Goal: Task Accomplishment & Management: Use online tool/utility

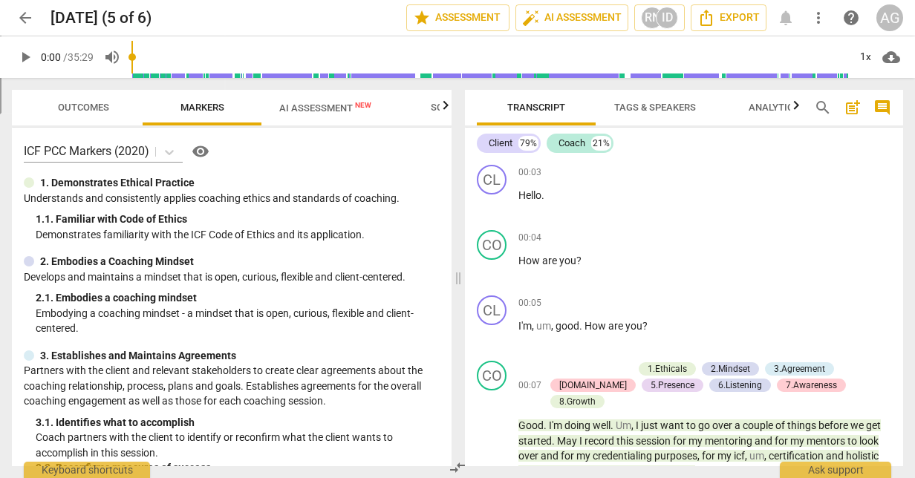
scroll to position [12, 0]
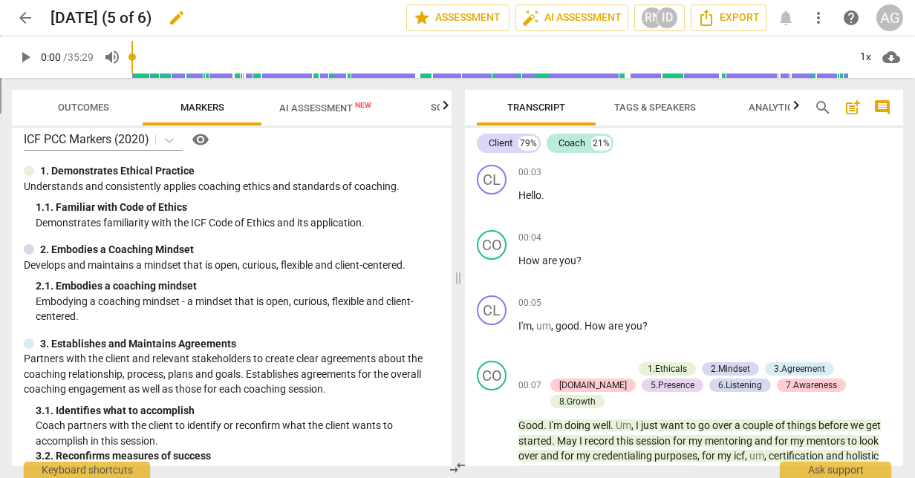
click at [152, 19] on h2 "[DATE] (5 of 6)" at bounding box center [101, 18] width 101 height 19
click at [68, 15] on h2 "[DATE] (5 of 6)" at bounding box center [101, 18] width 101 height 19
copy div "[DATE] (5 of 6) edit star Assessment auto_fix_high AI Assessment RN ID Export n…"
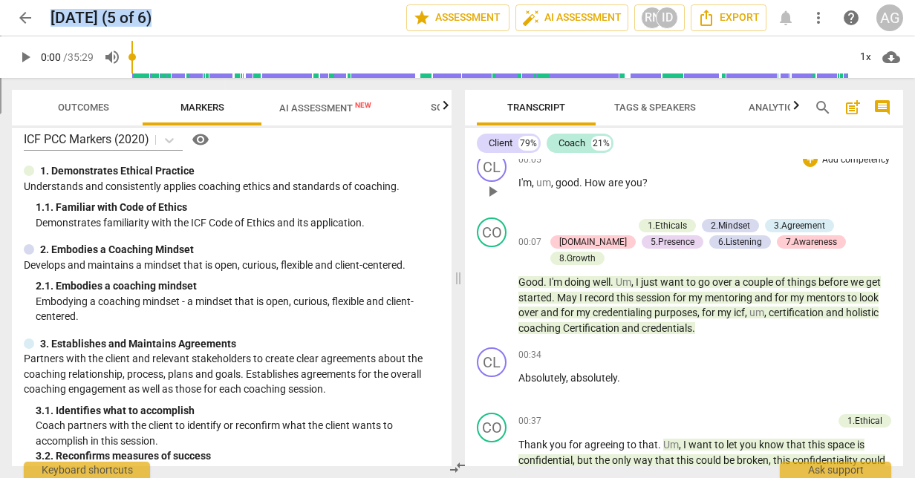
scroll to position [144, 0]
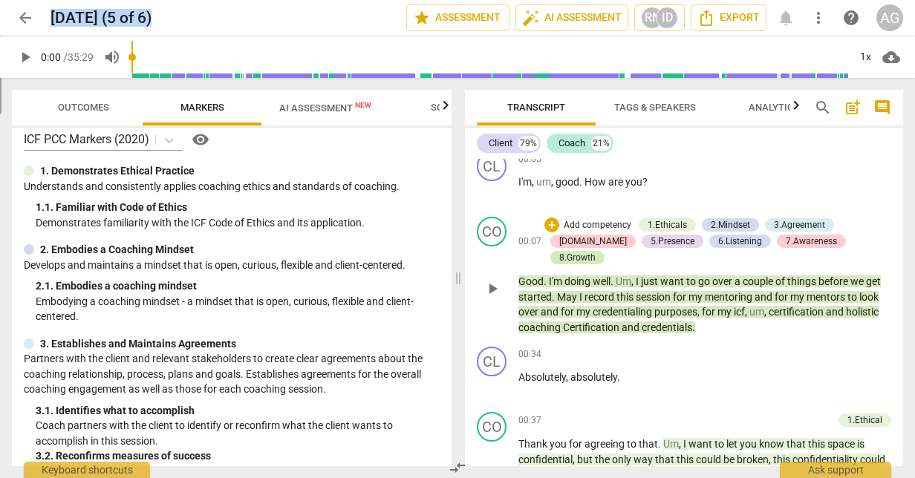
click at [596, 251] on div "8.Growth" at bounding box center [577, 257] width 36 height 13
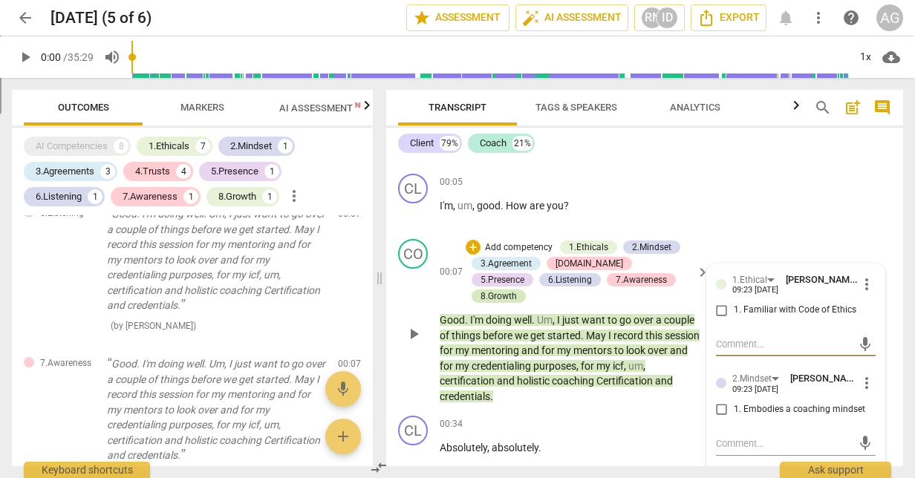
scroll to position [123, 0]
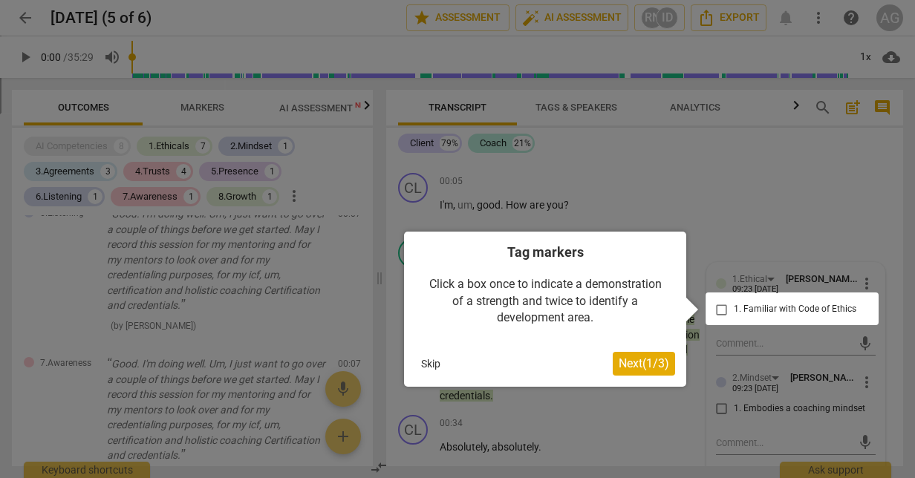
click at [431, 364] on button "Skip" at bounding box center [430, 364] width 31 height 22
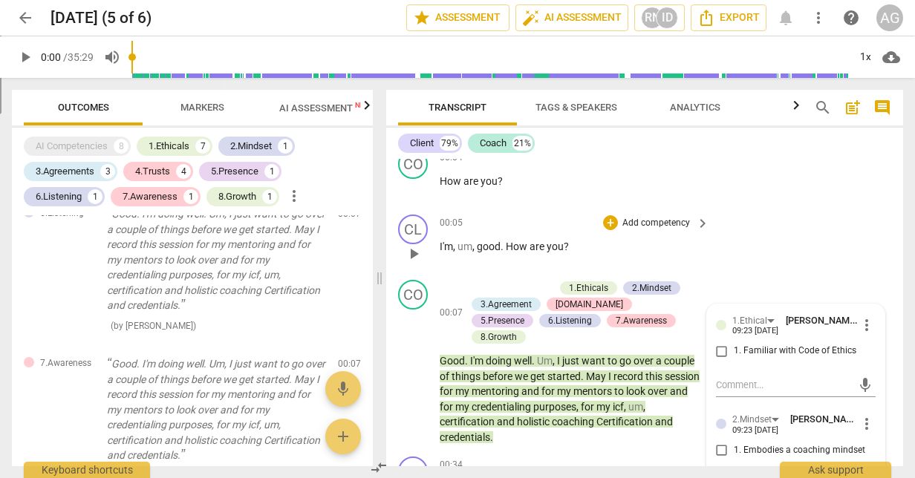
scroll to position [99, 0]
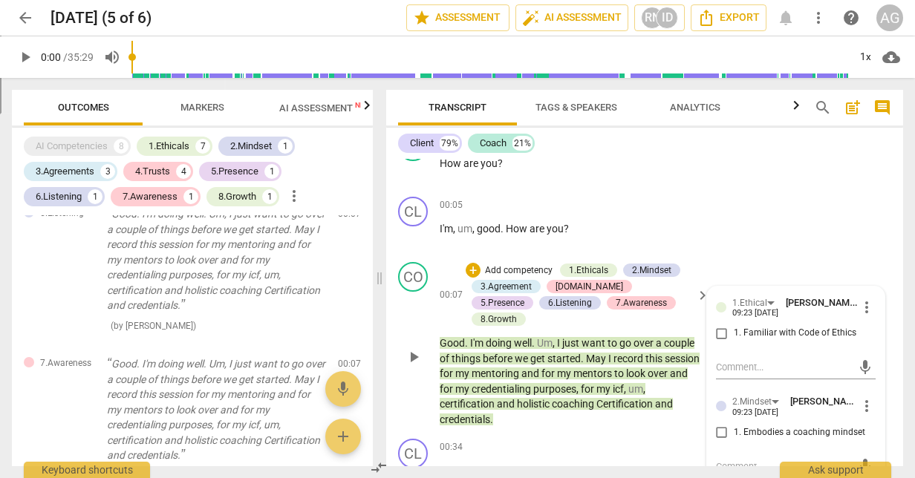
click at [722, 334] on input "1. Familiar with Code of Ethics" at bounding box center [722, 334] width 24 height 18
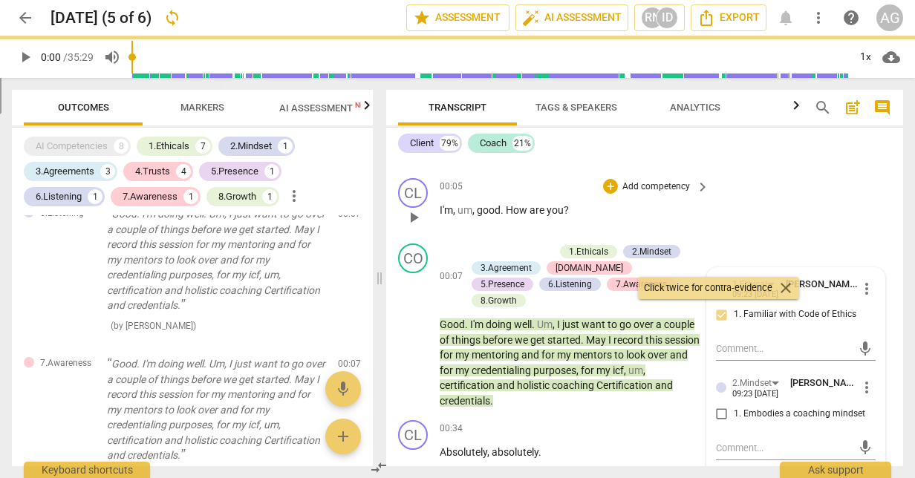
checkbox input "false"
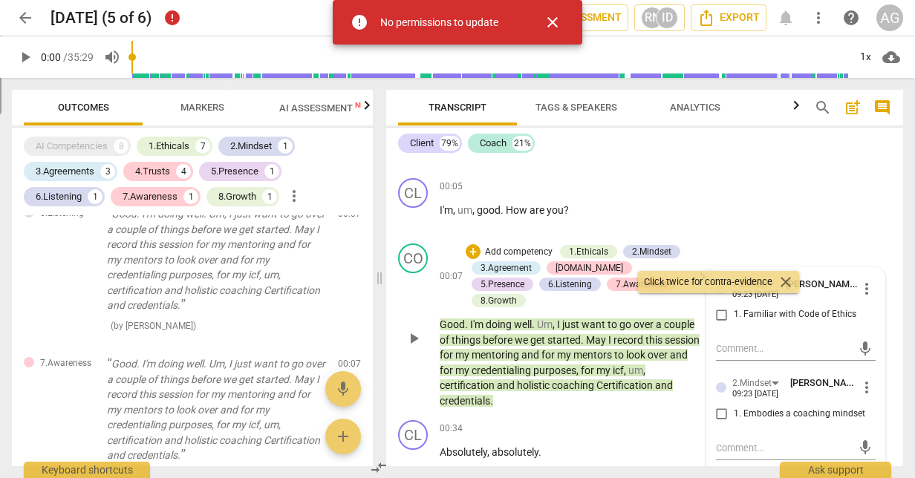
scroll to position [132, 0]
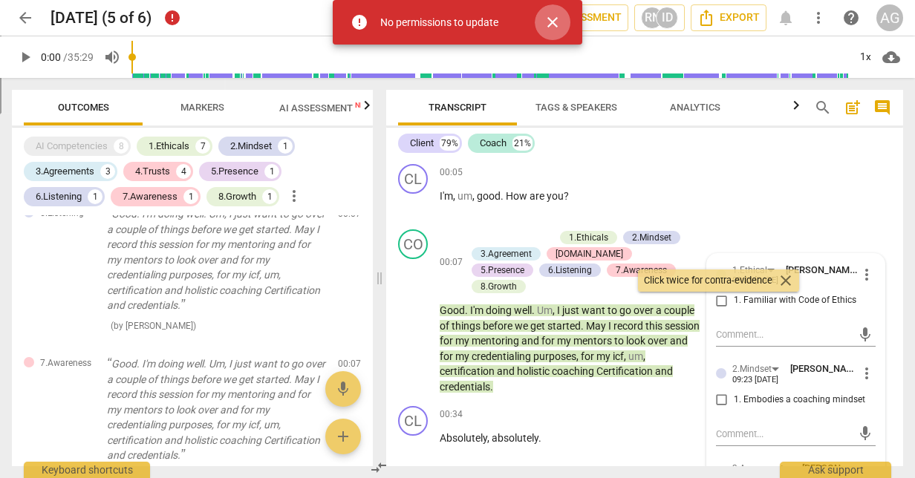
click at [550, 21] on span "close" at bounding box center [553, 22] width 18 height 18
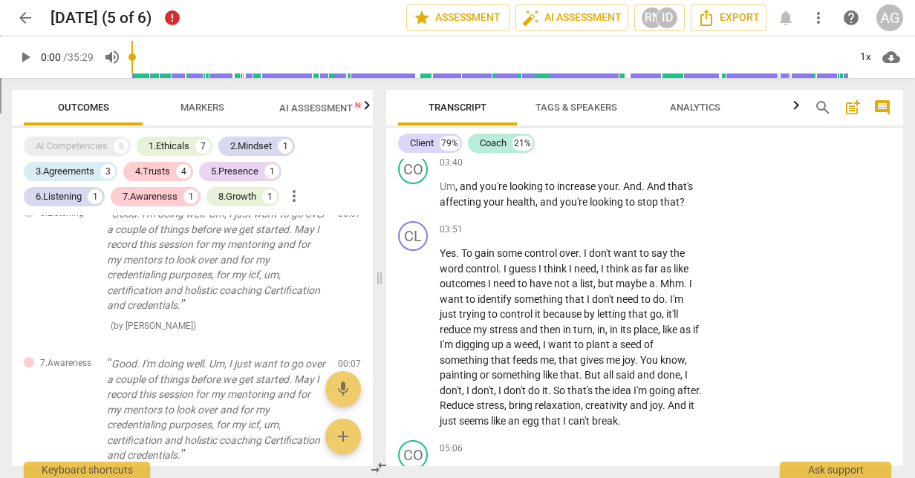
scroll to position [1761, 0]
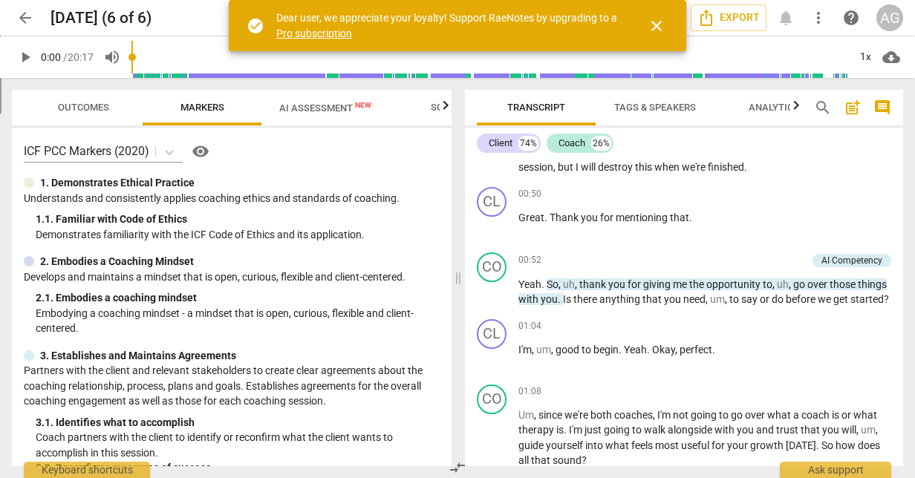
scroll to position [519, 0]
click at [83, 112] on span "Outcomes" at bounding box center [83, 107] width 51 height 11
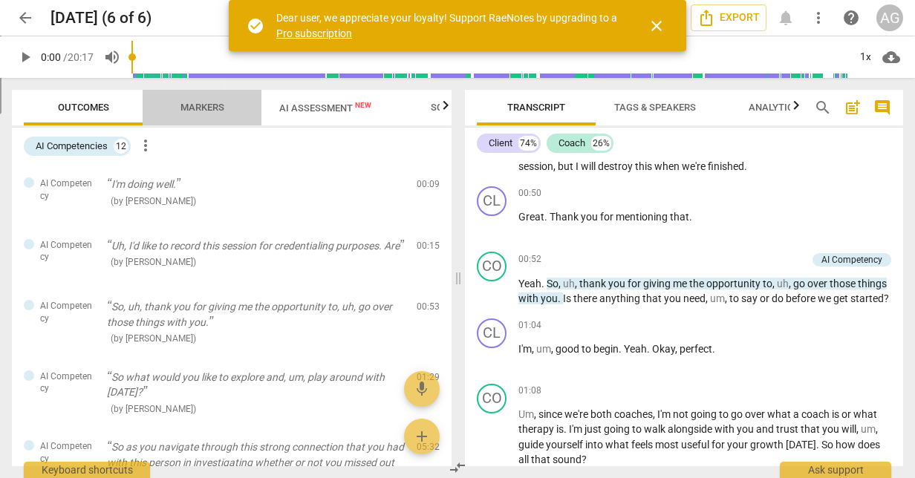
click at [190, 122] on button "Markers" at bounding box center [202, 108] width 119 height 36
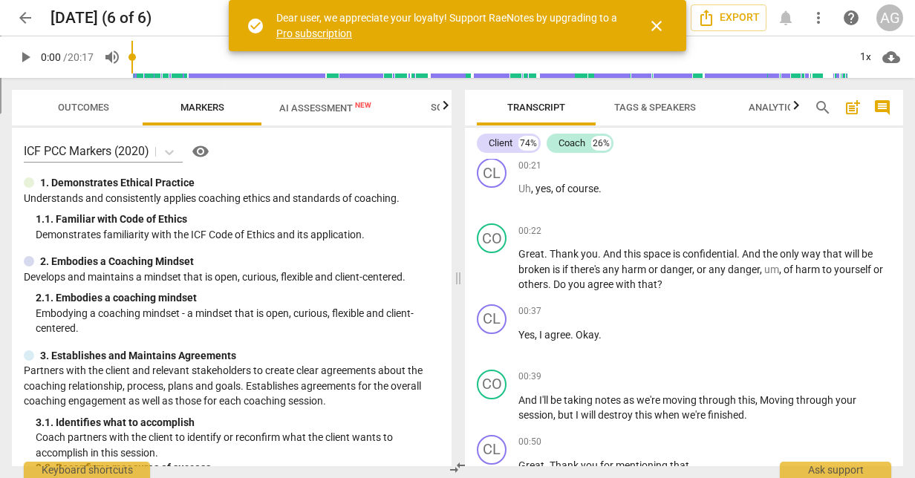
scroll to position [267, 0]
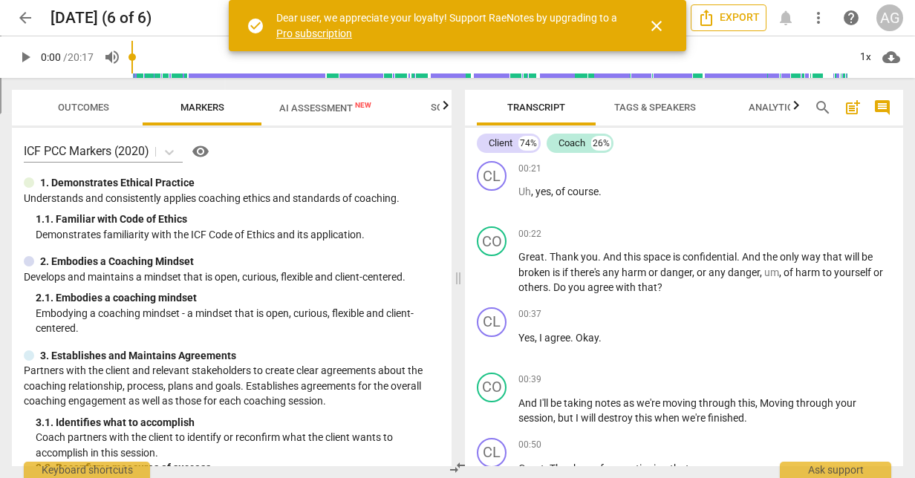
click at [727, 16] on span "Export" at bounding box center [729, 18] width 62 height 18
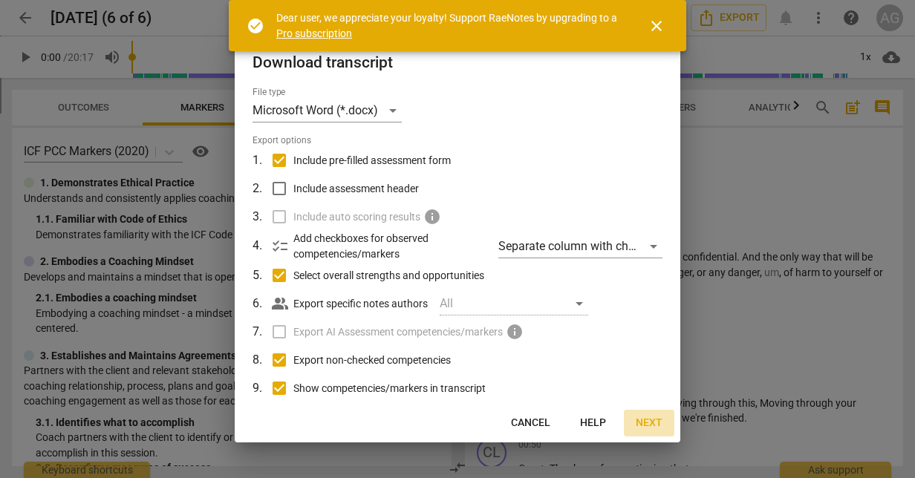
click at [653, 421] on span "Next" at bounding box center [649, 423] width 27 height 15
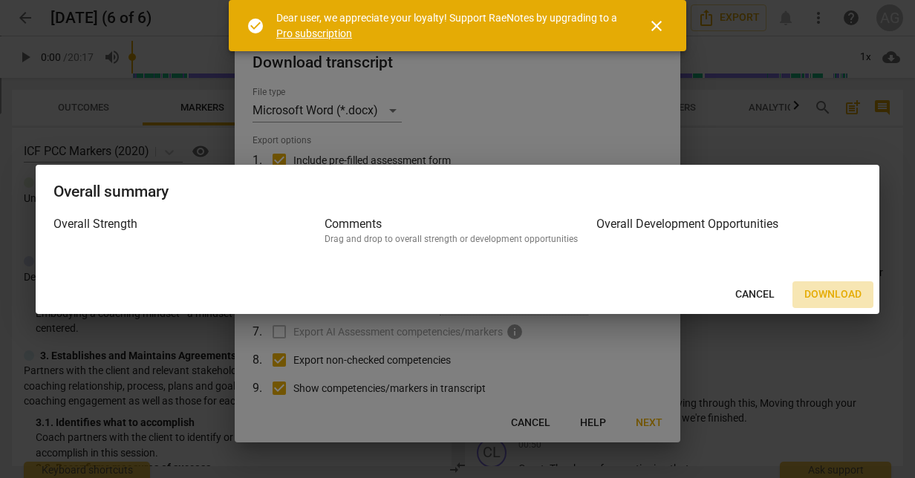
click at [850, 290] on span "Download" at bounding box center [833, 295] width 57 height 15
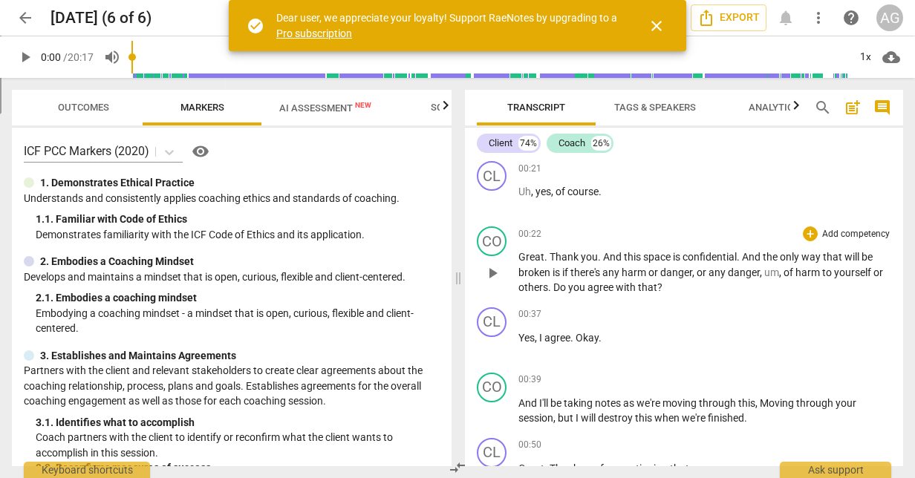
click at [739, 263] on span "." at bounding box center [739, 257] width 5 height 12
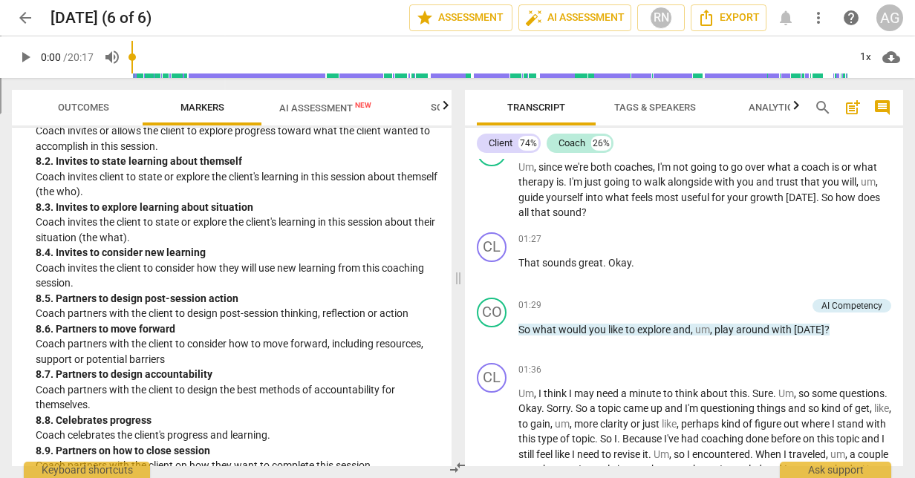
scroll to position [1785, 0]
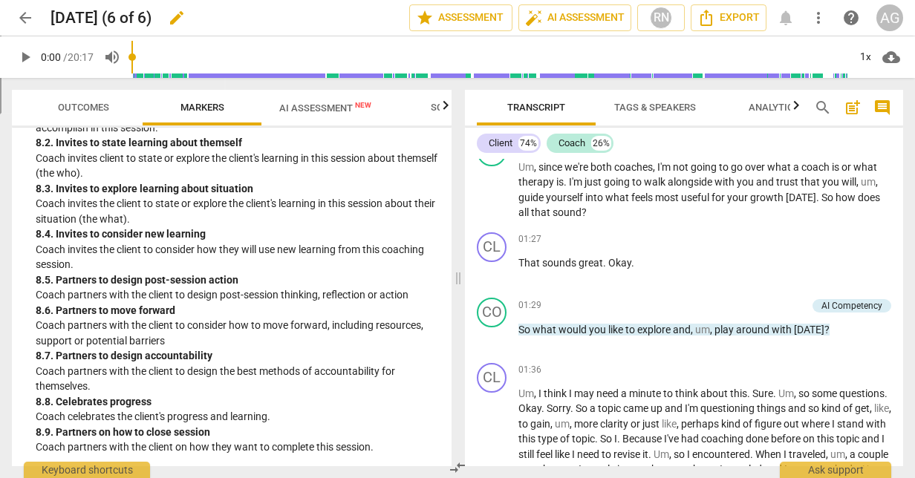
click at [196, 24] on div "2025-09-05 (6 of 6) edit" at bounding box center [224, 17] width 347 height 27
click at [152, 13] on h2 "2025-09-05 (6 of 6)" at bounding box center [101, 18] width 101 height 19
drag, startPoint x: 187, startPoint y: 17, endPoint x: 52, endPoint y: 20, distance: 135.3
click at [52, 20] on div "2025-09-05 (6 of 6) edit" at bounding box center [224, 17] width 347 height 27
copy h2 "2025-09-05 (6 of 6)"
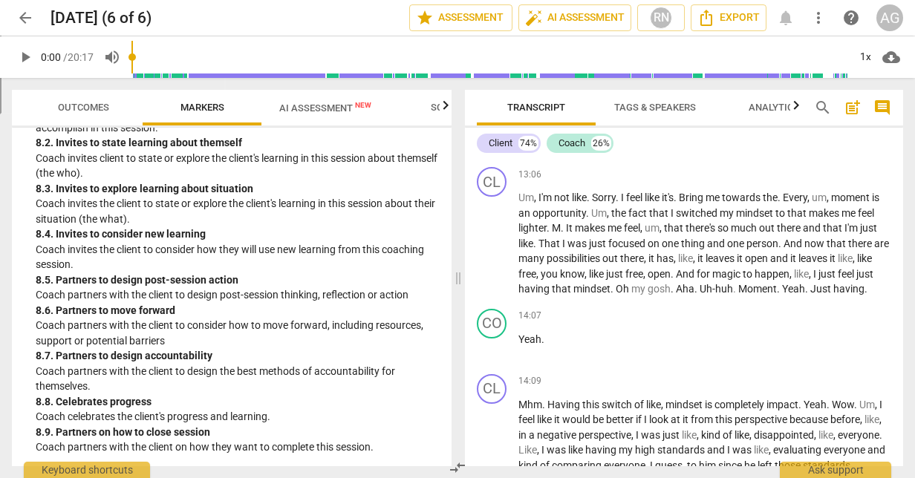
scroll to position [3272, 0]
